Goal: Ask a question

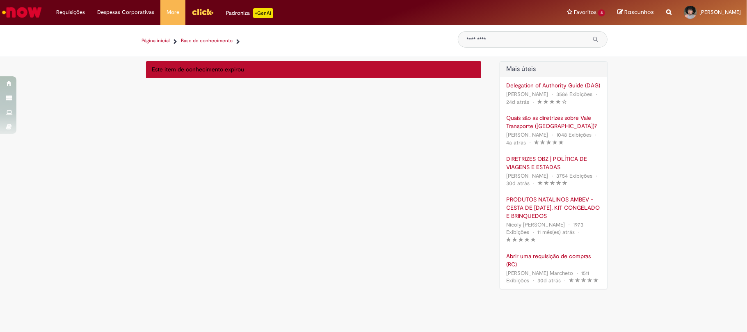
click at [153, 43] on link "Página inicial" at bounding box center [156, 40] width 28 height 7
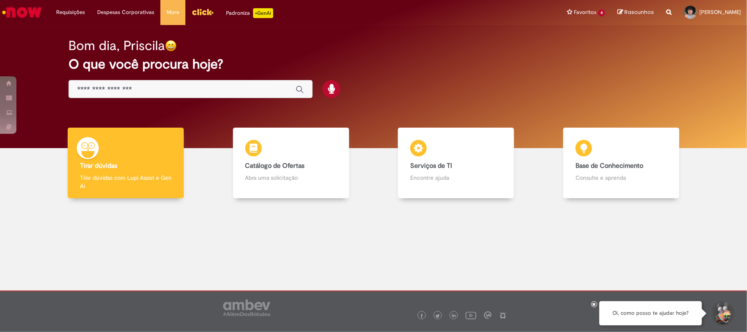
click at [168, 90] on input "Basta digitar aqui" at bounding box center [182, 89] width 210 height 9
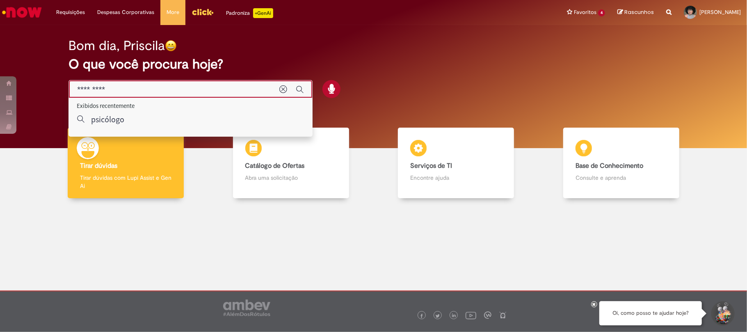
type input "*********"
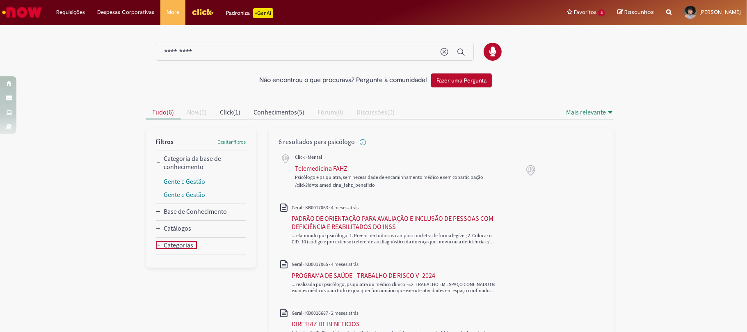
click at [172, 246] on div "Categorias" at bounding box center [179, 245] width 30 height 8
click at [173, 259] on link "Mental" at bounding box center [173, 260] width 19 height 8
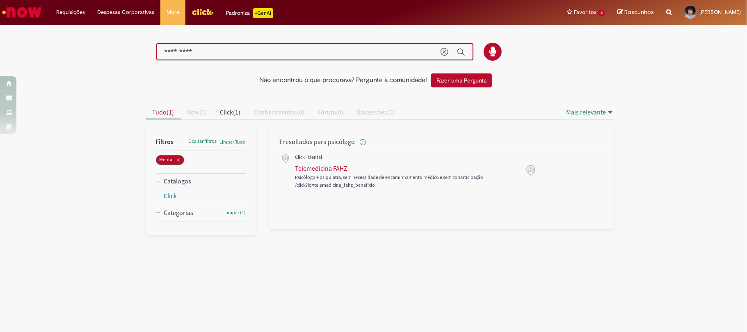
drag, startPoint x: 31, startPoint y: 48, endPoint x: 2, endPoint y: 53, distance: 29.9
click at [2, 53] on div "Não encontrou o que procurava? Pergunte à comunidade! Fazer uma Pergunta Cancel…" at bounding box center [373, 130] width 747 height 209
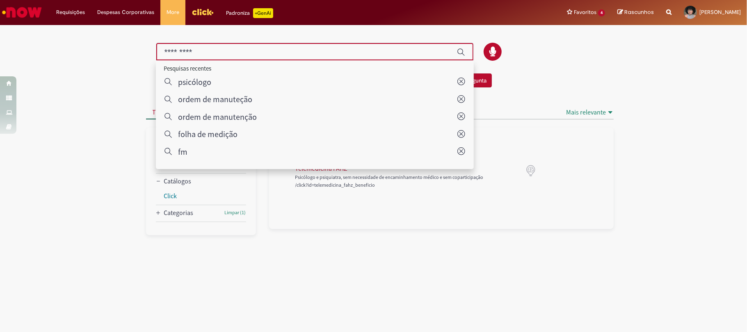
click at [546, 115] on div "Tudo ( 1 ) Now ( 0 ) Click ( 1 ) Conhecimentos ( 0 ) Fórum ( 0 ) Discussões ( 0…" at bounding box center [356, 113] width 421 height 14
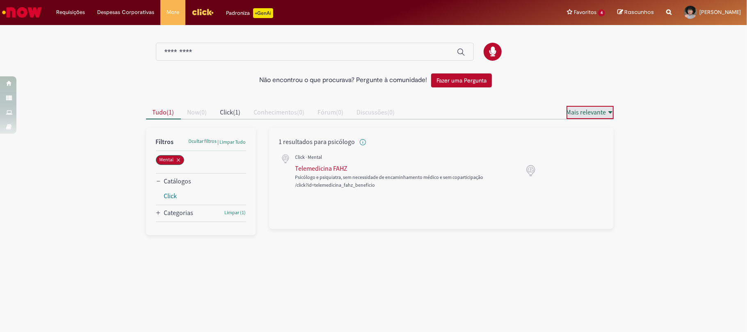
click at [600, 112] on span "Mais relevante" at bounding box center [587, 112] width 40 height 8
click at [14, 11] on img "Ir para a Homepage" at bounding box center [22, 12] width 42 height 16
